Goal: Obtain resource: Obtain resource

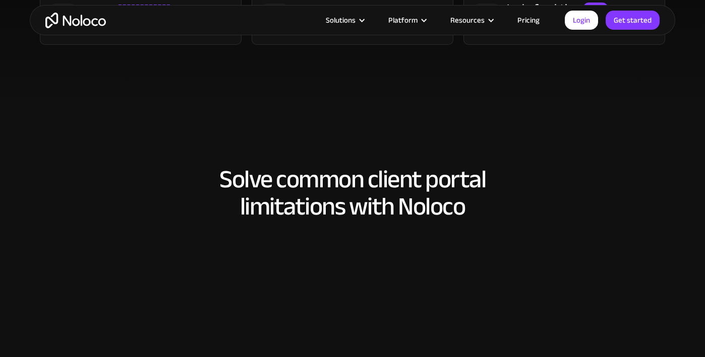
scroll to position [781, 0]
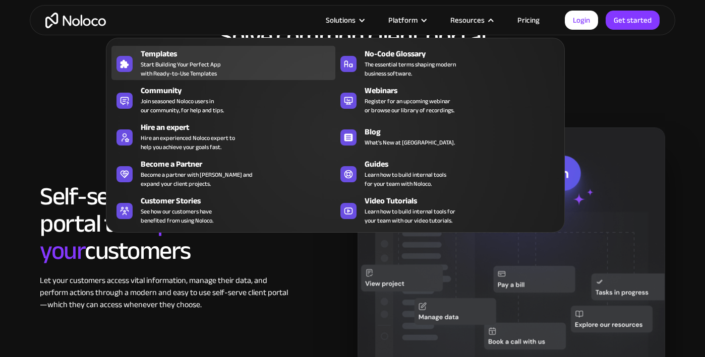
click at [246, 61] on div "Templates Start Building Your Perfect App with Ready-to-Use Templates" at bounding box center [236, 63] width 190 height 30
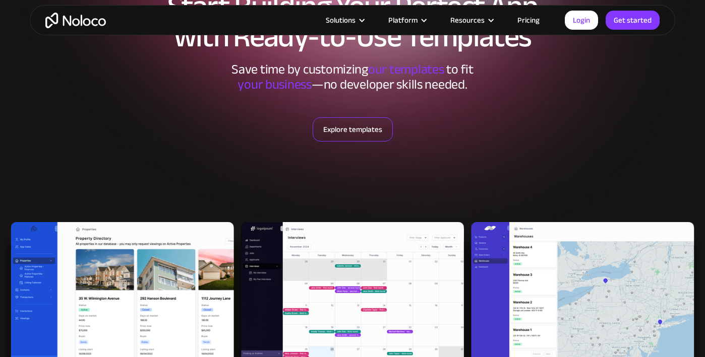
click at [355, 134] on link "Explore templates" at bounding box center [353, 129] width 80 height 24
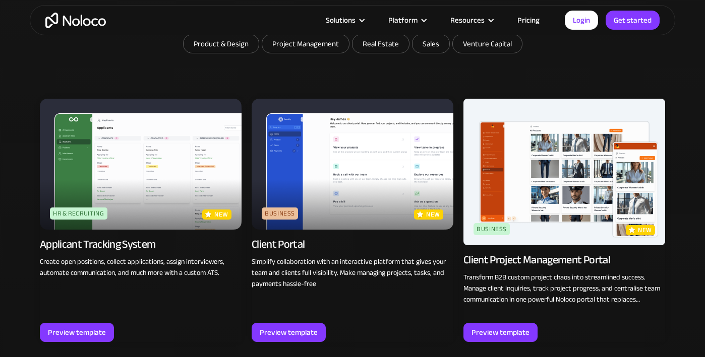
scroll to position [643, 0]
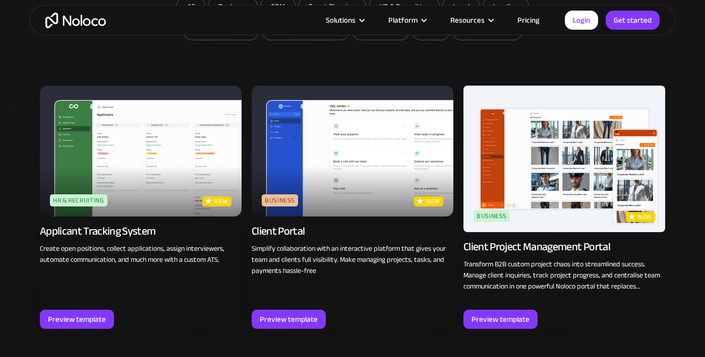
click at [569, 181] on img at bounding box center [564, 159] width 202 height 147
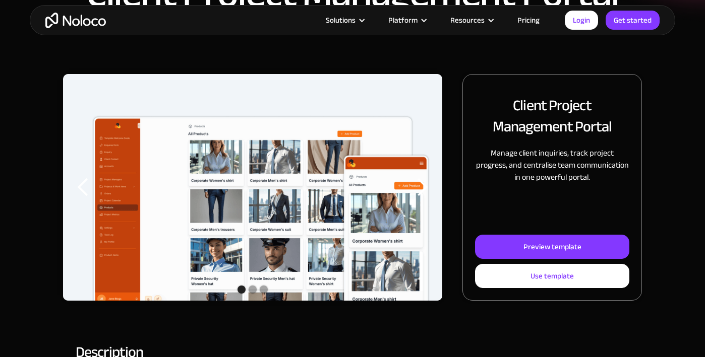
scroll to position [98, 0]
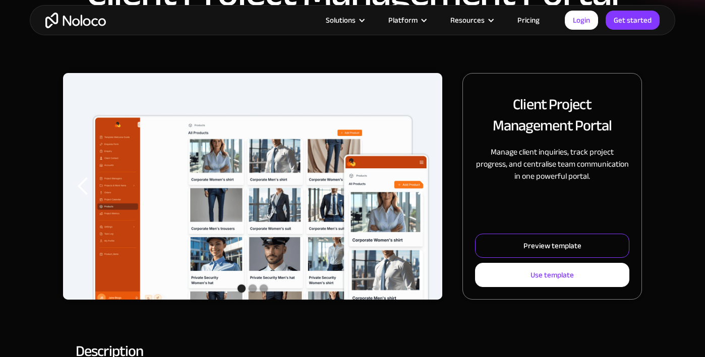
click at [530, 241] on div "Preview template" at bounding box center [552, 245] width 58 height 13
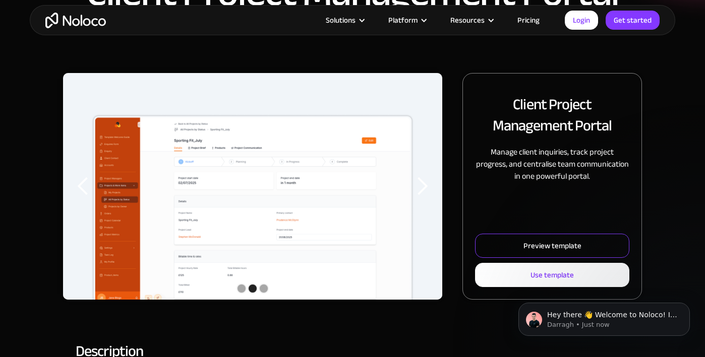
scroll to position [0, 0]
